Goal: Information Seeking & Learning: Find specific fact

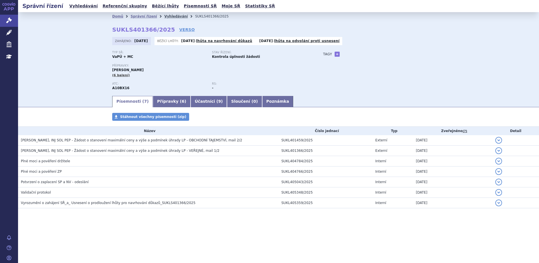
click at [170, 17] on link "Vyhledávání" at bounding box center [175, 16] width 23 height 4
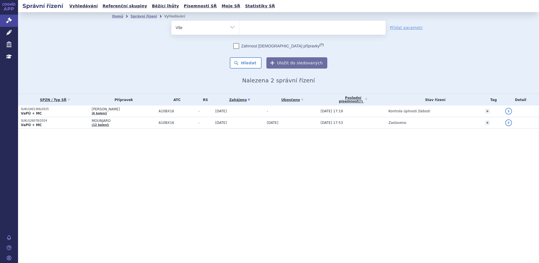
select select
type input "fi"
type input "fil"
type input "filsu"
type input "filsuv"
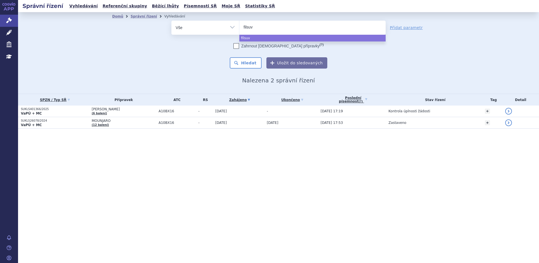
type input "filsuve"
type input "filsuvez"
select select "filsuvez"
click at [252, 62] on button "Hledat" at bounding box center [246, 62] width 32 height 11
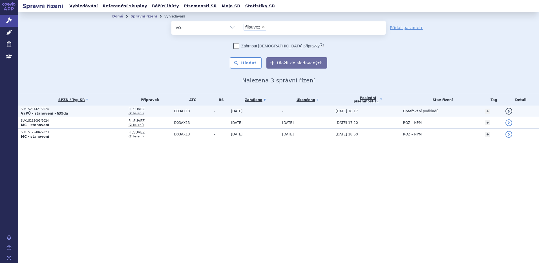
click at [56, 113] on strong "VaPÚ - stanovení - §39da" at bounding box center [44, 113] width 47 height 4
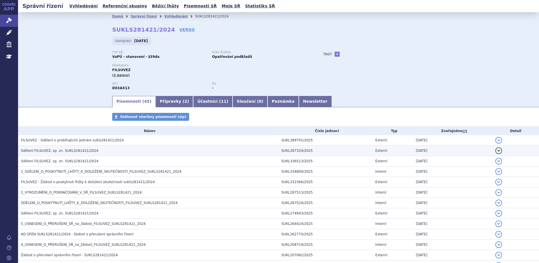
click at [47, 150] on span "Sdělení FILSUVEZ, sp. zn. SUKLS281421/2024" at bounding box center [60, 151] width 78 height 4
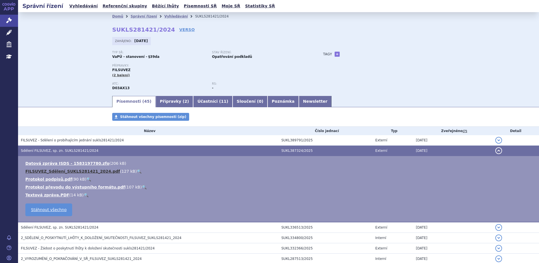
click at [50, 170] on link "FILSUVEZ_Sdělení_SUKLS281421_2024.pdf" at bounding box center [72, 171] width 95 height 5
